Goal: Transaction & Acquisition: Download file/media

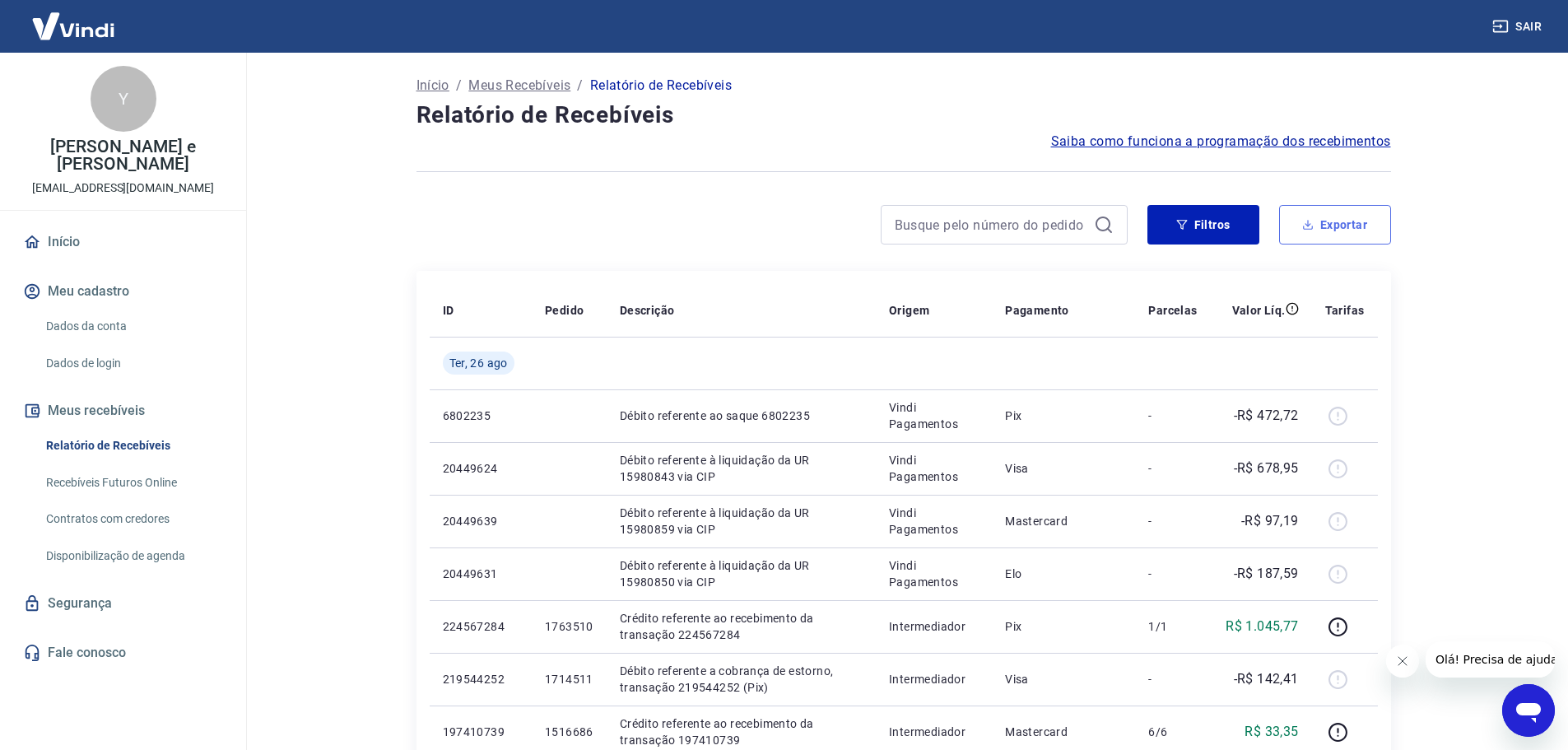
click at [1312, 225] on icon "button" at bounding box center [1307, 224] width 11 height 11
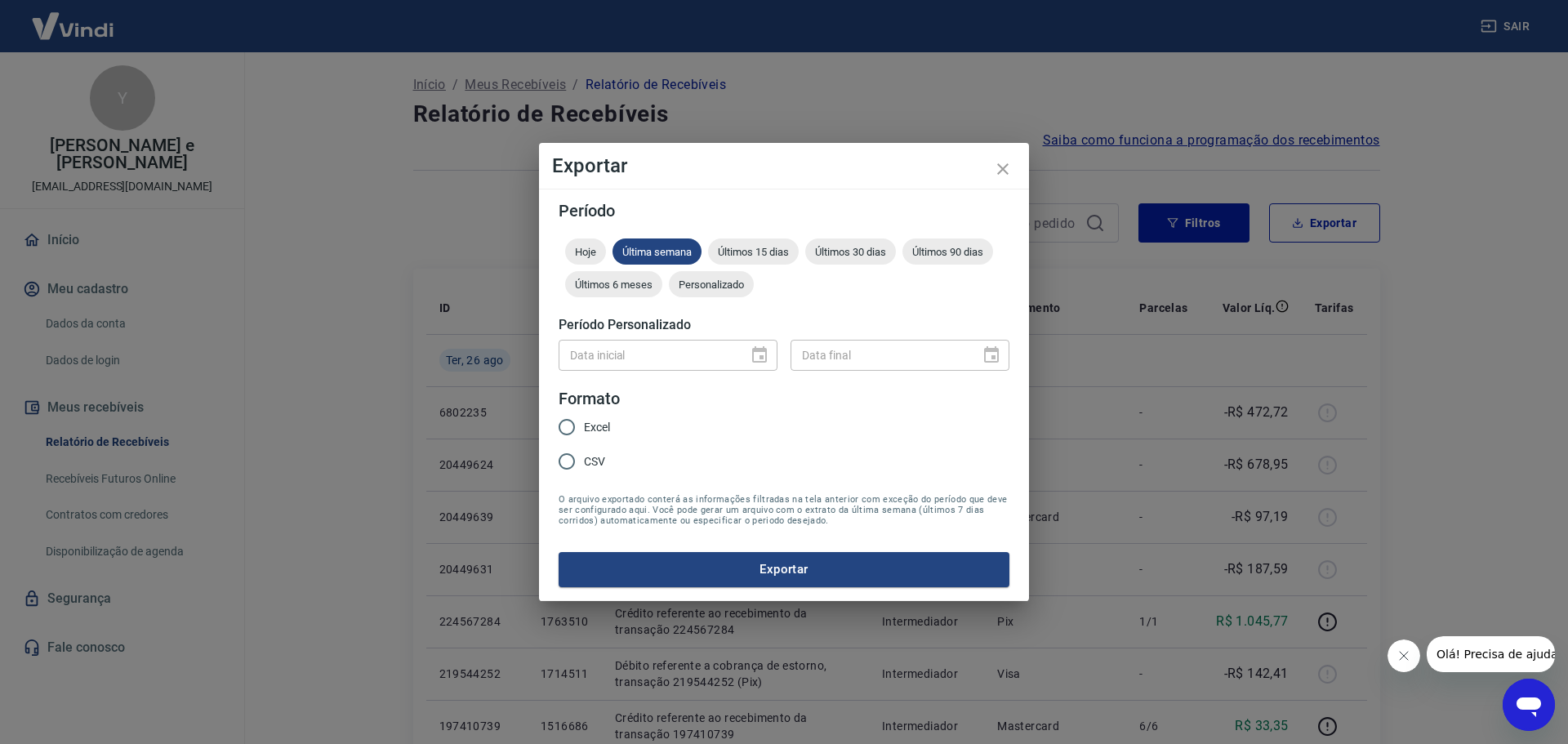
click at [734, 371] on div "Data inicial Data inicial Data final Data final" at bounding box center [784, 353] width 451 height 40
click at [710, 292] on div "Personalizado" at bounding box center [711, 284] width 85 height 26
click at [675, 372] on div "Data inicial Data inicial Data final Data final" at bounding box center [784, 353] width 451 height 40
type input "DD/MM/YYYY"
click at [676, 356] on input "DD/MM/YYYY" at bounding box center [647, 354] width 178 height 30
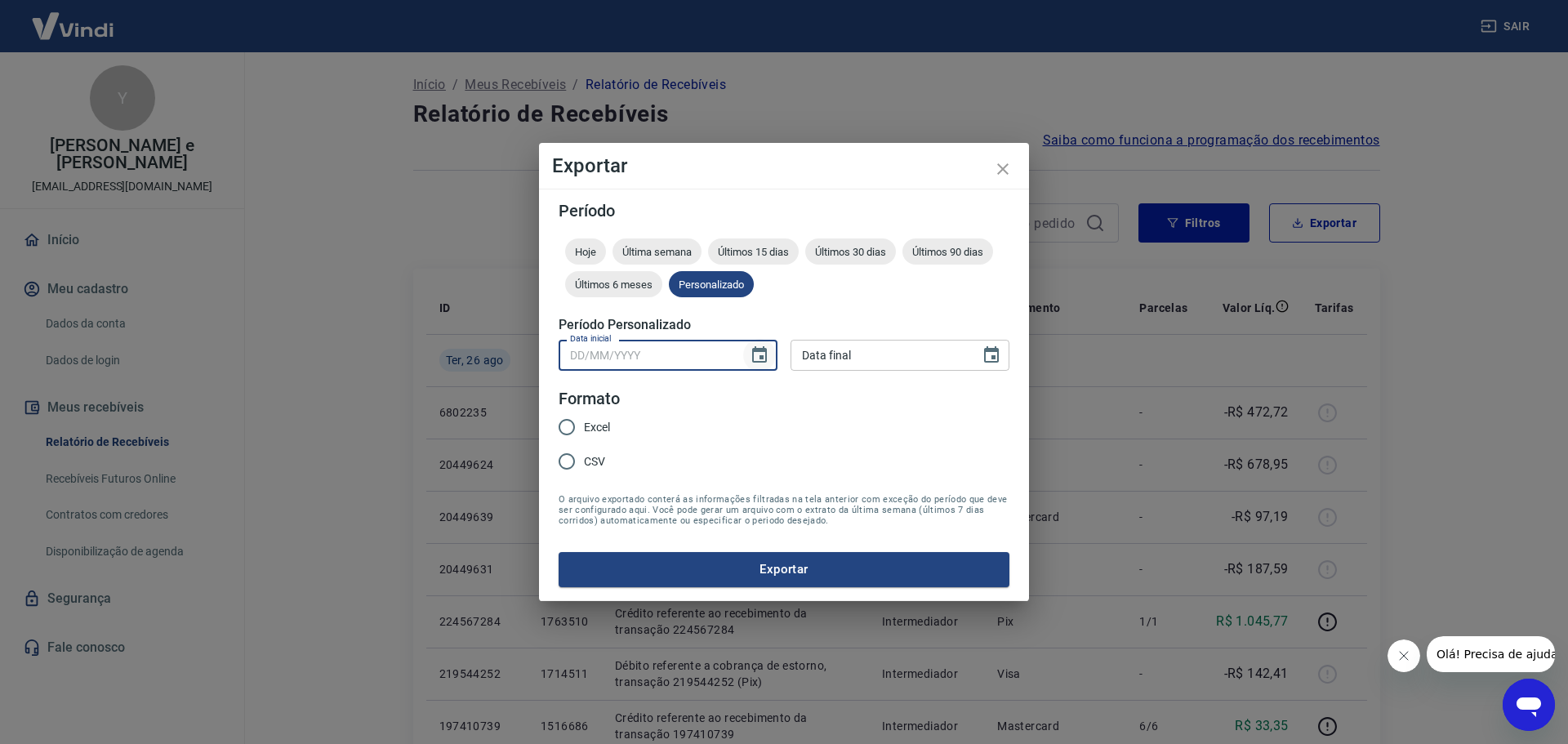
click at [751, 359] on button "Choose date" at bounding box center [759, 355] width 32 height 32
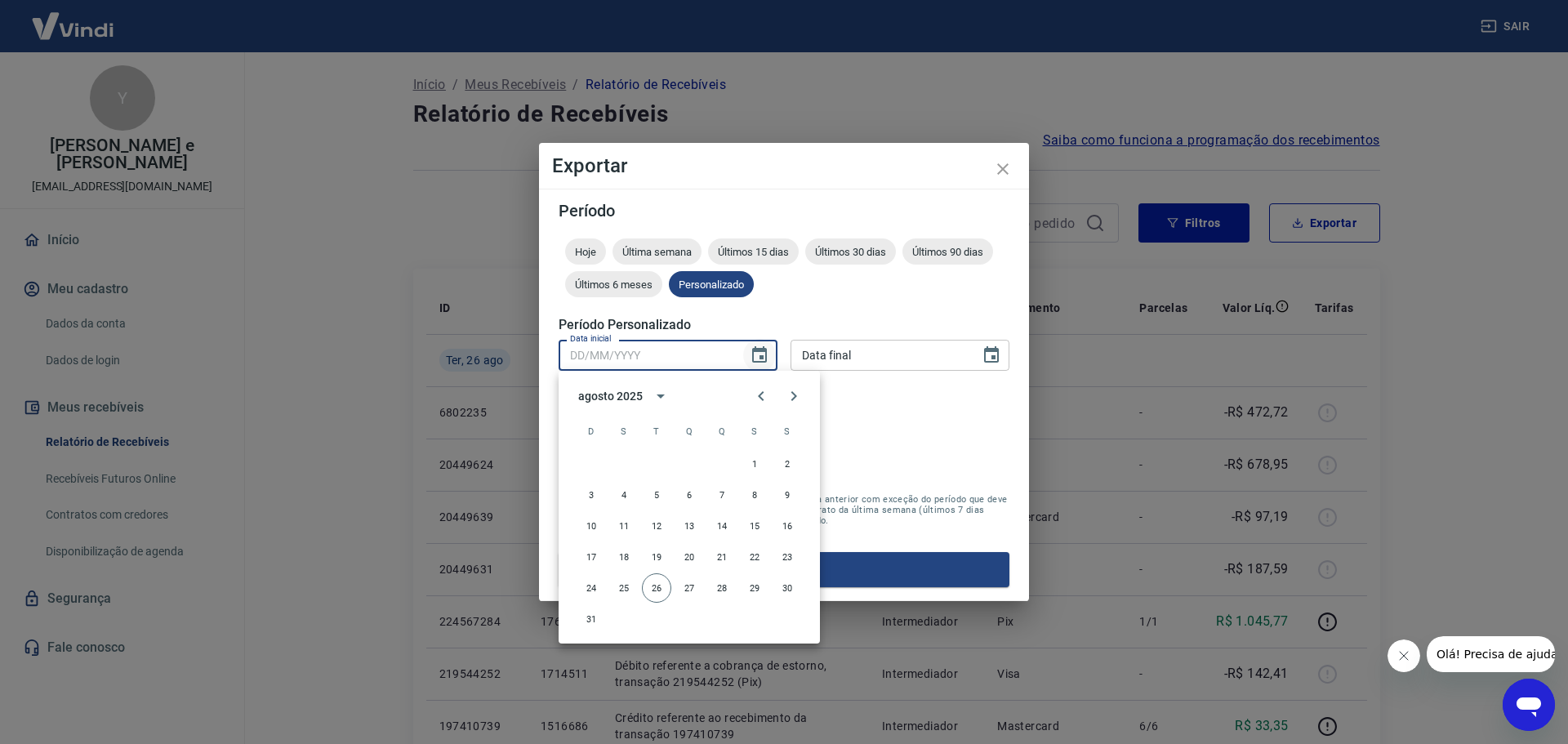
click at [752, 357] on icon "Choose date" at bounding box center [759, 354] width 20 height 20
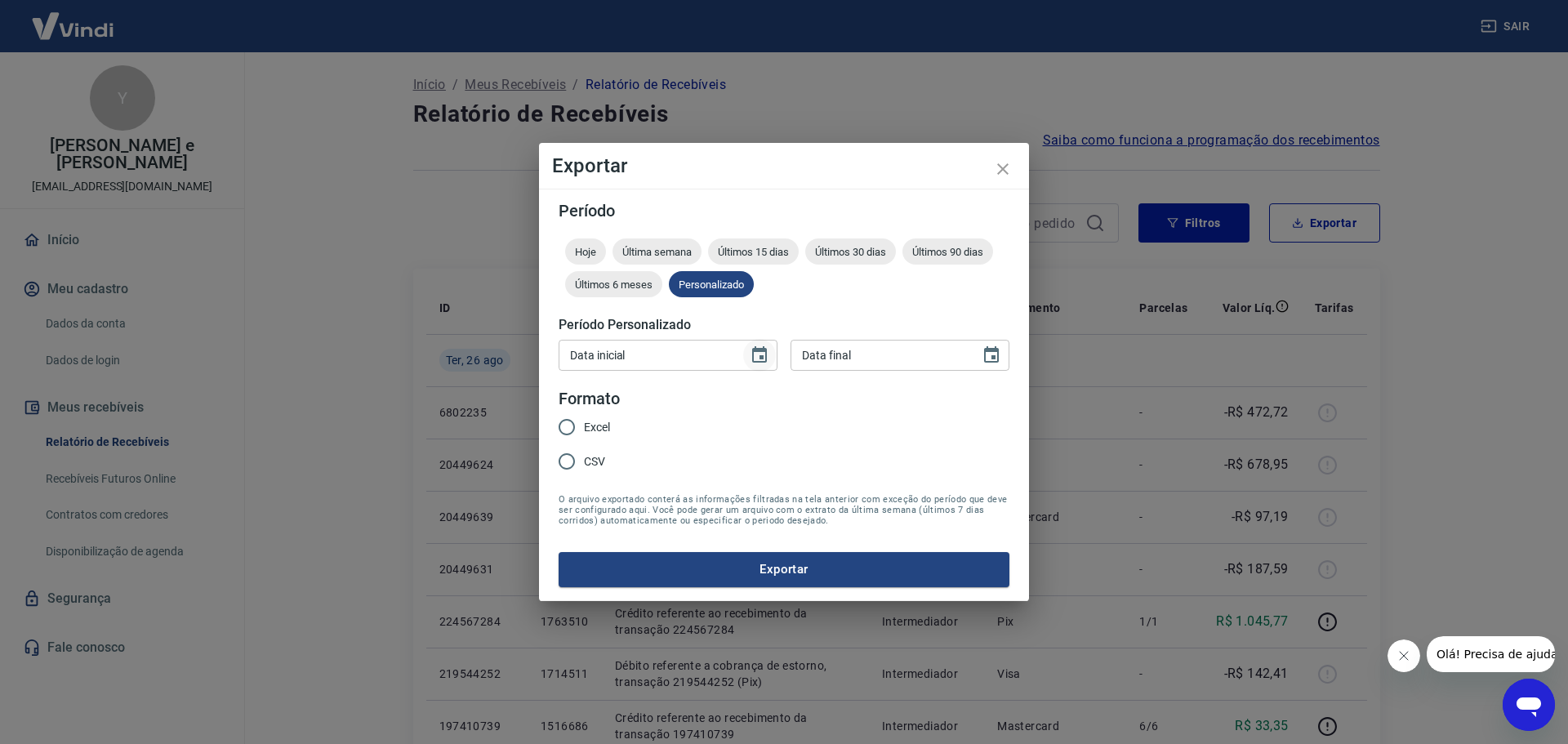
click at [761, 351] on icon "Choose date" at bounding box center [759, 354] width 15 height 16
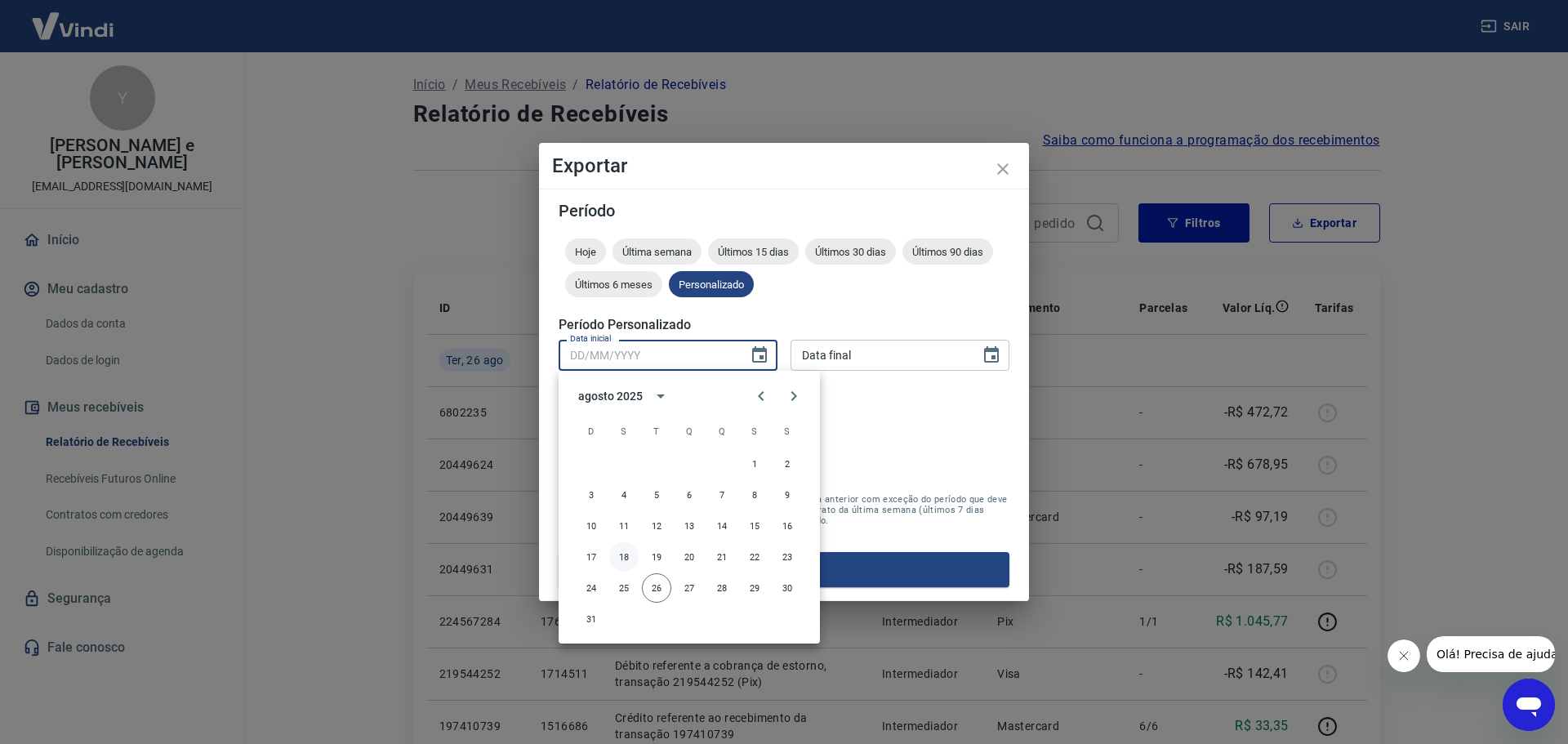
click at [621, 554] on button "18" at bounding box center [623, 557] width 29 height 29
type input "[DATE]"
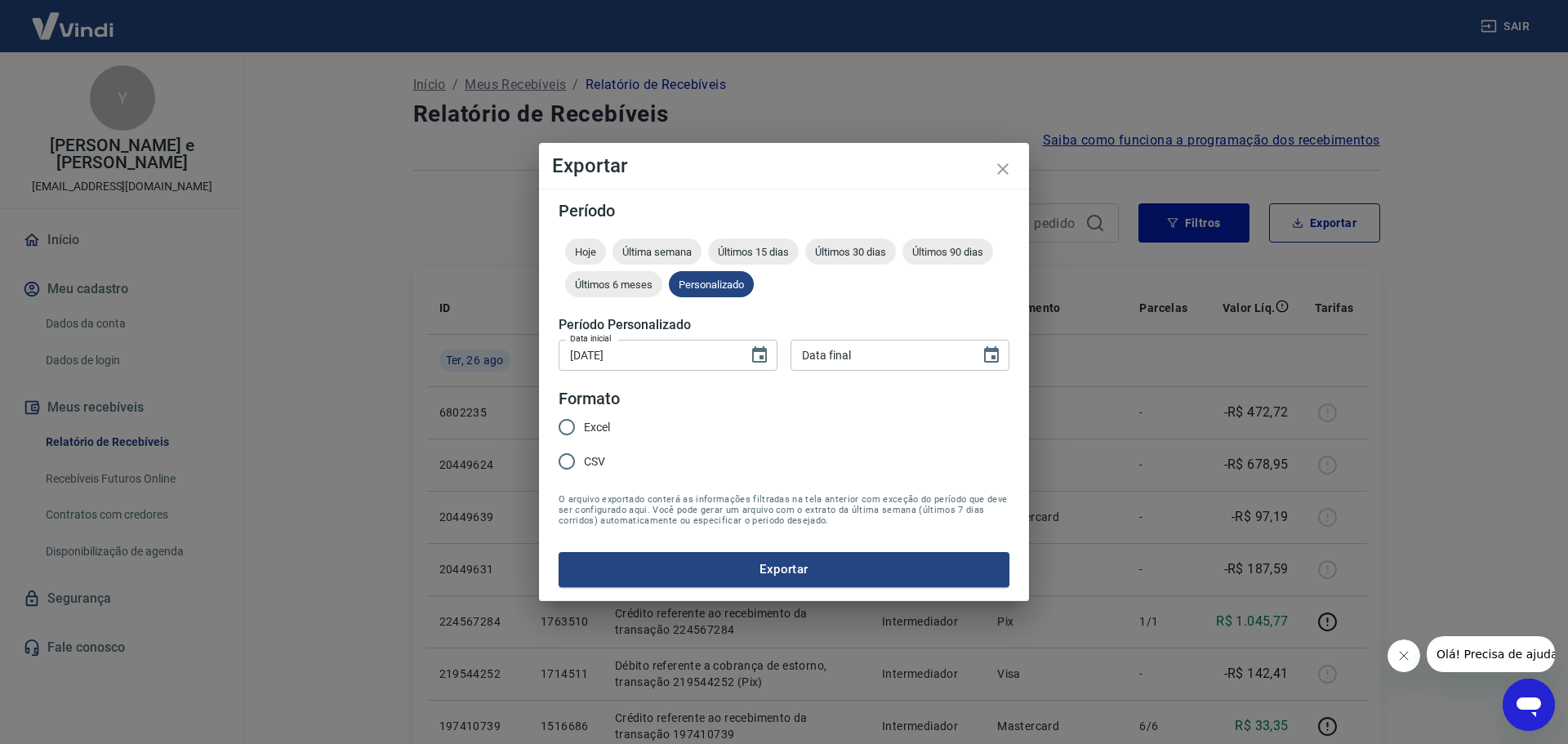
click at [974, 327] on h5 "Período Personalizado" at bounding box center [784, 325] width 451 height 16
click at [974, 349] on div "Data final" at bounding box center [900, 354] width 219 height 30
type input "DD/MM/YYYY"
click at [990, 351] on icon "Choose date" at bounding box center [991, 354] width 15 height 16
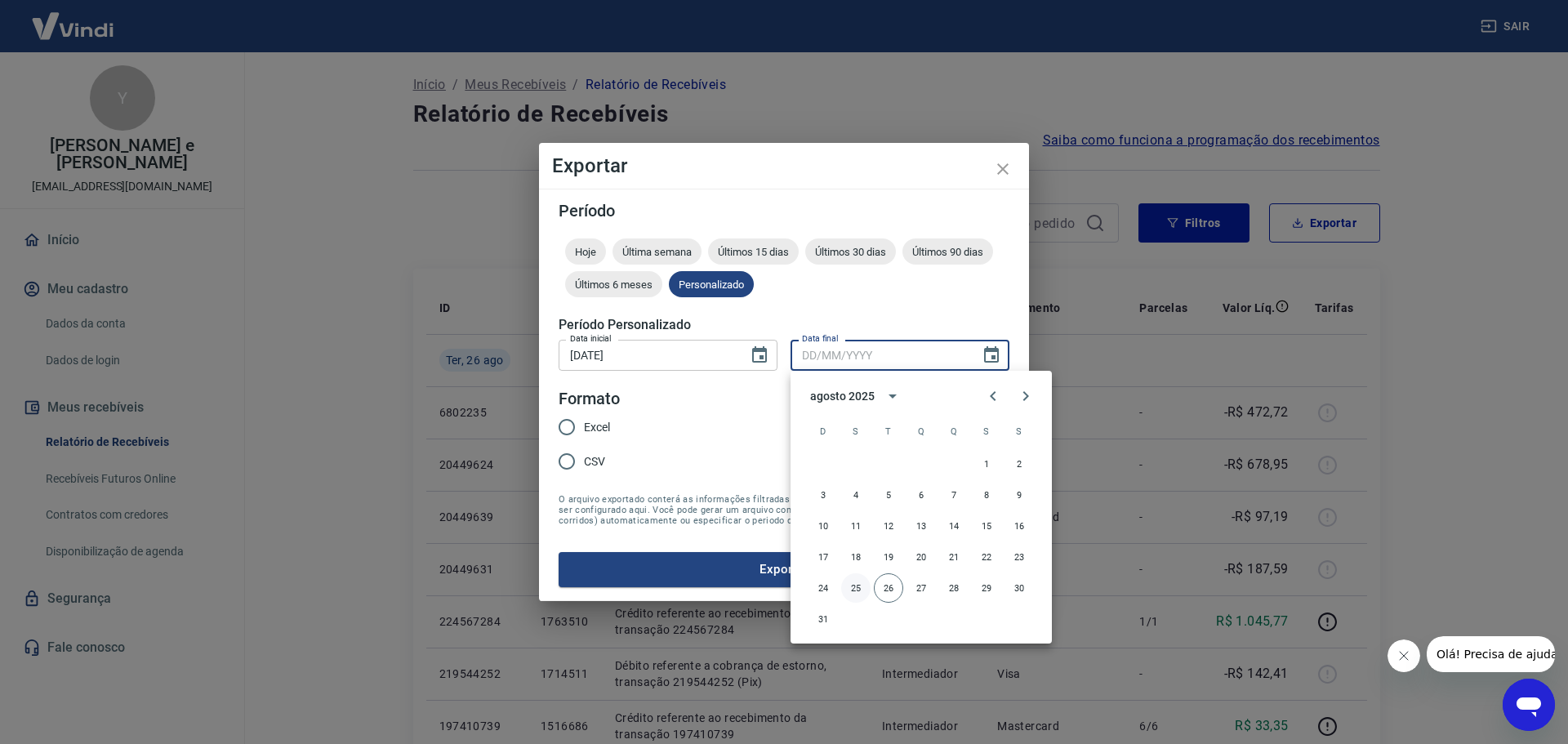
click at [854, 586] on button "25" at bounding box center [856, 588] width 29 height 29
type input "[DATE]"
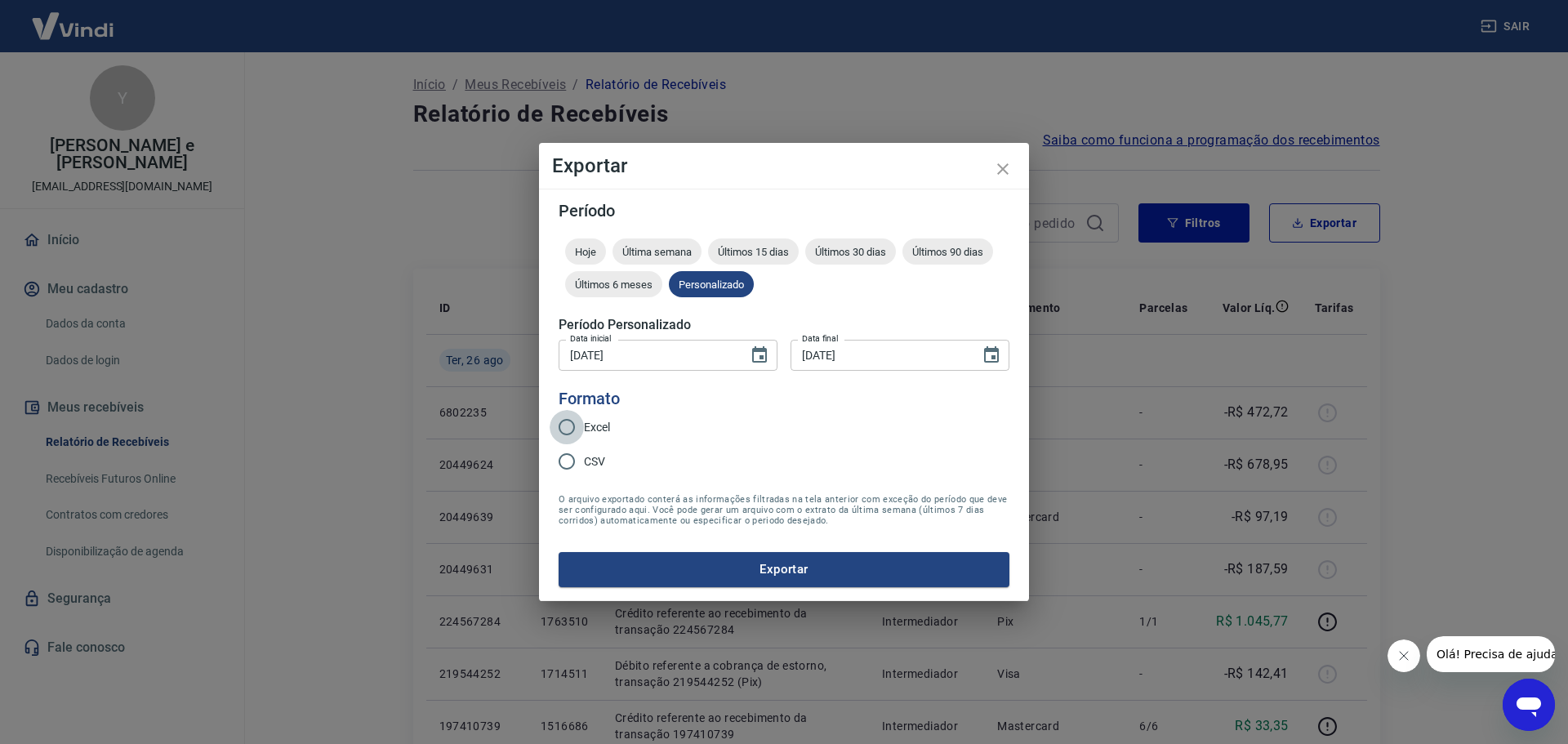
drag, startPoint x: 554, startPoint y: 419, endPoint x: 565, endPoint y: 431, distance: 16.3
click at [561, 431] on input "Excel" at bounding box center [567, 427] width 34 height 34
radio input "true"
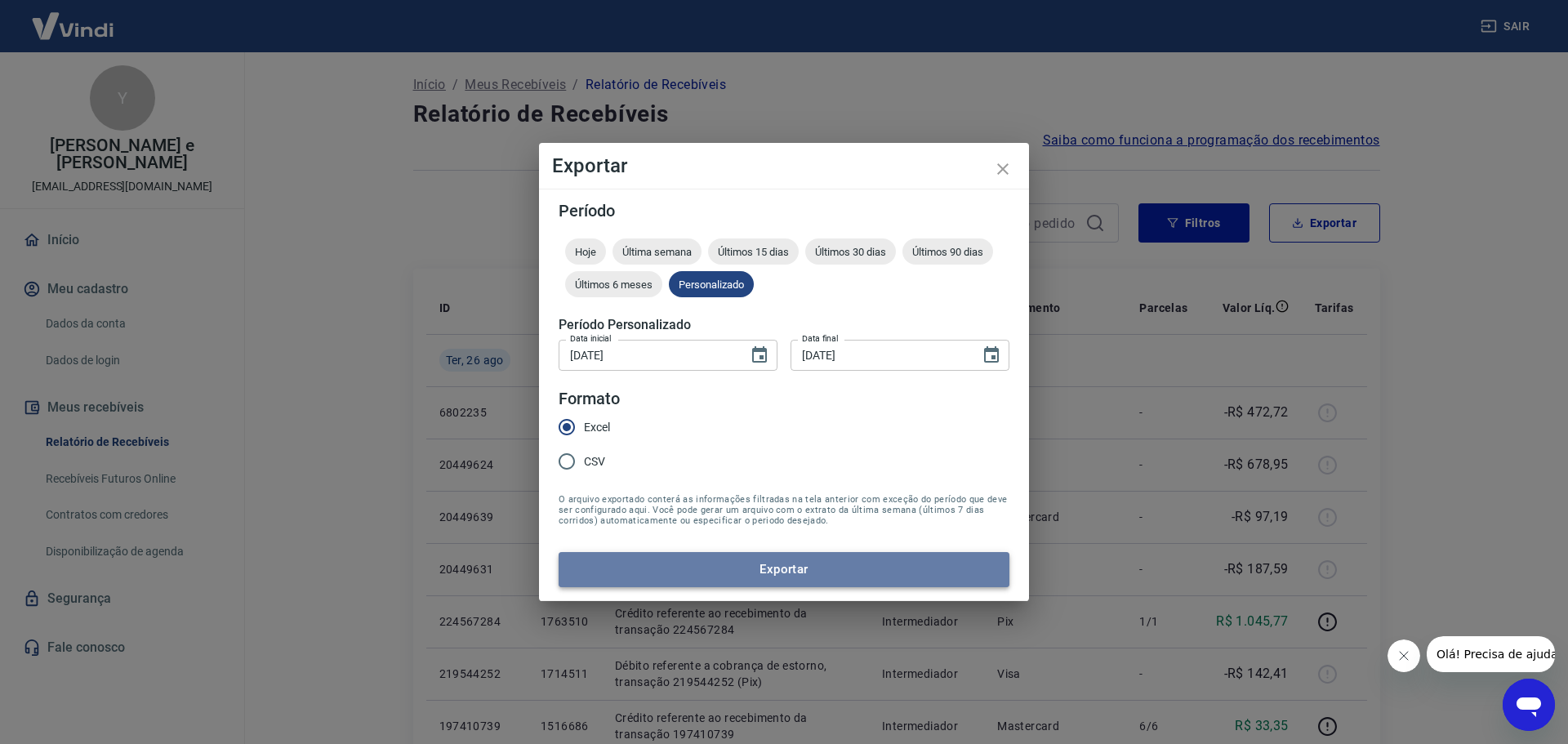
click at [759, 571] on button "Exportar" at bounding box center [784, 569] width 451 height 34
